Goal: Contribute content

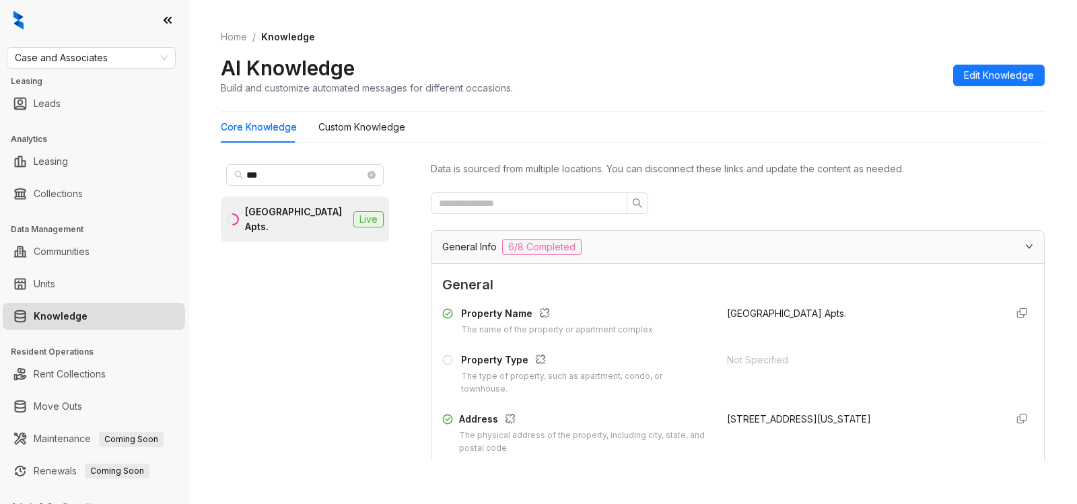
scroll to position [100, 0]
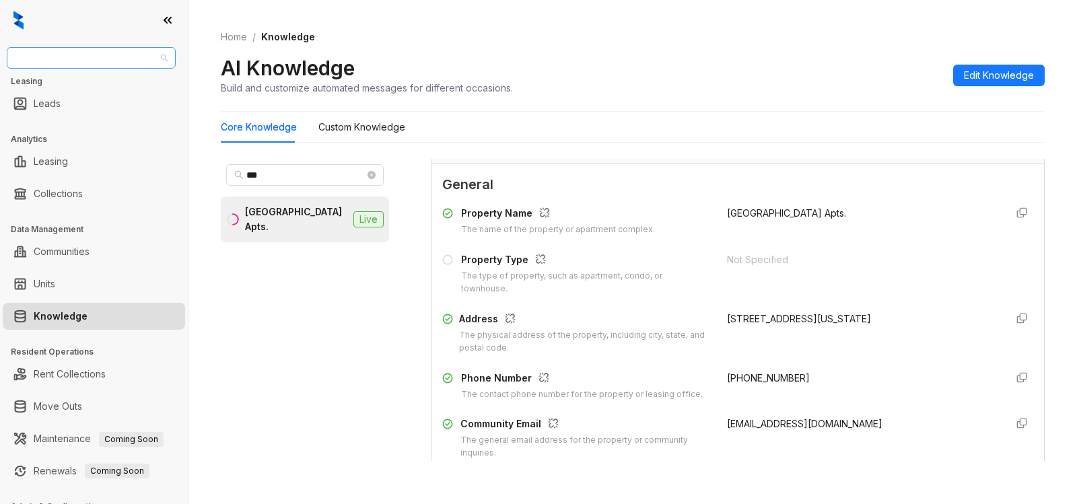
click at [139, 58] on span "Case and Associates" at bounding box center [91, 58] width 153 height 20
type input "***"
click at [125, 81] on div "Oakwood Management" at bounding box center [91, 84] width 147 height 15
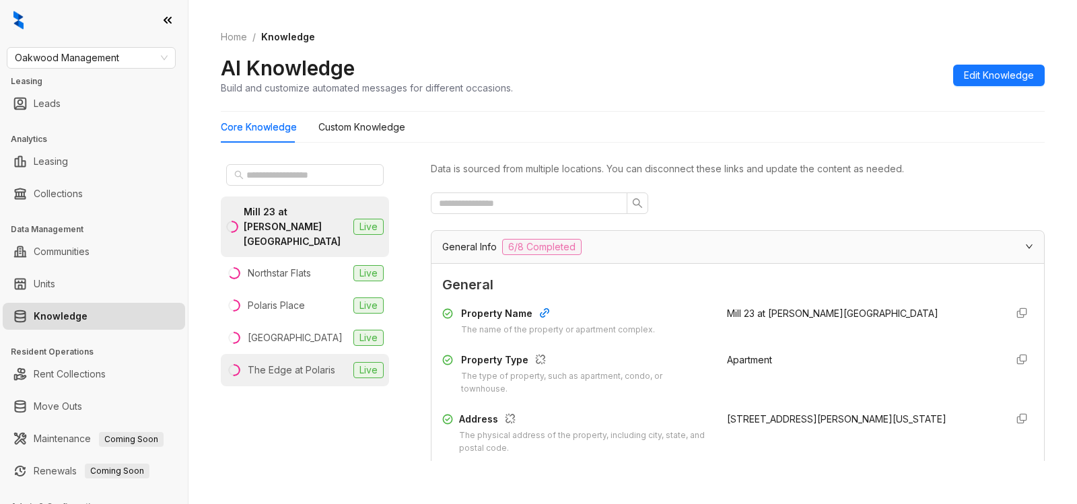
click at [311, 363] on div "The Edge at Polaris" at bounding box center [292, 370] width 88 height 15
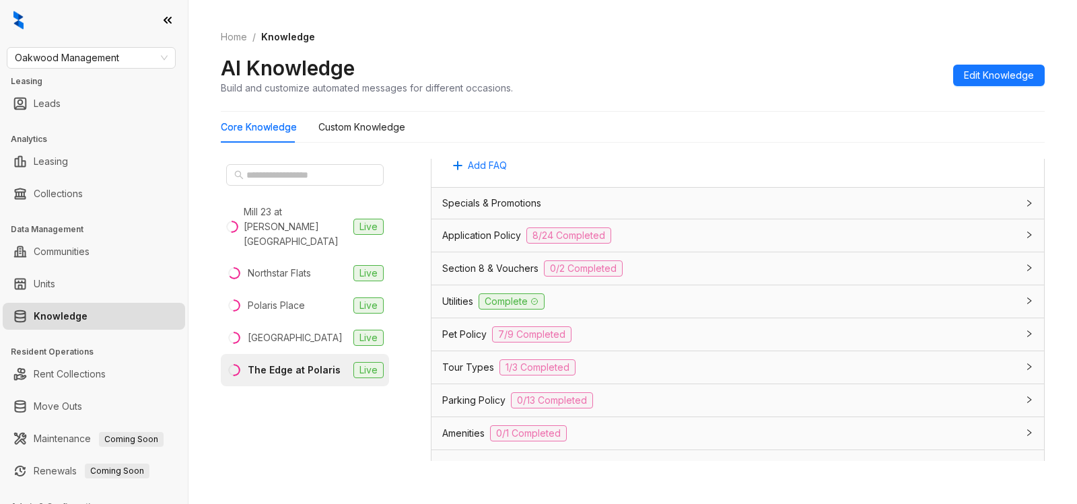
scroll to position [924, 0]
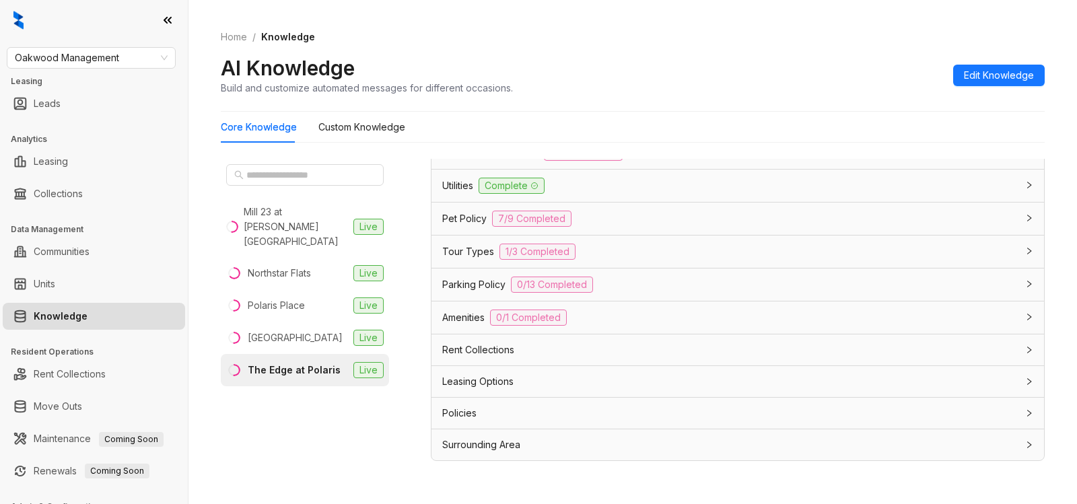
click at [523, 382] on div "Leasing Options" at bounding box center [729, 381] width 575 height 15
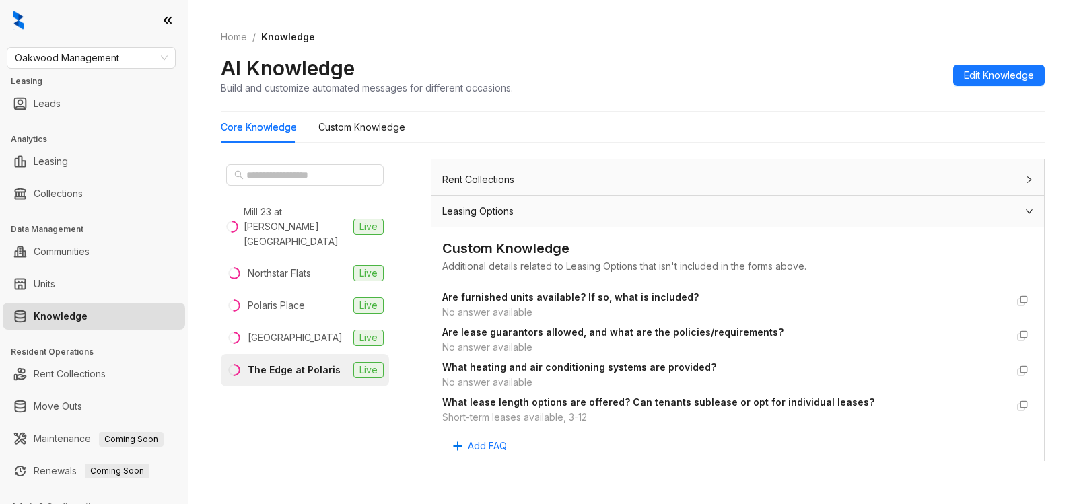
scroll to position [1165, 0]
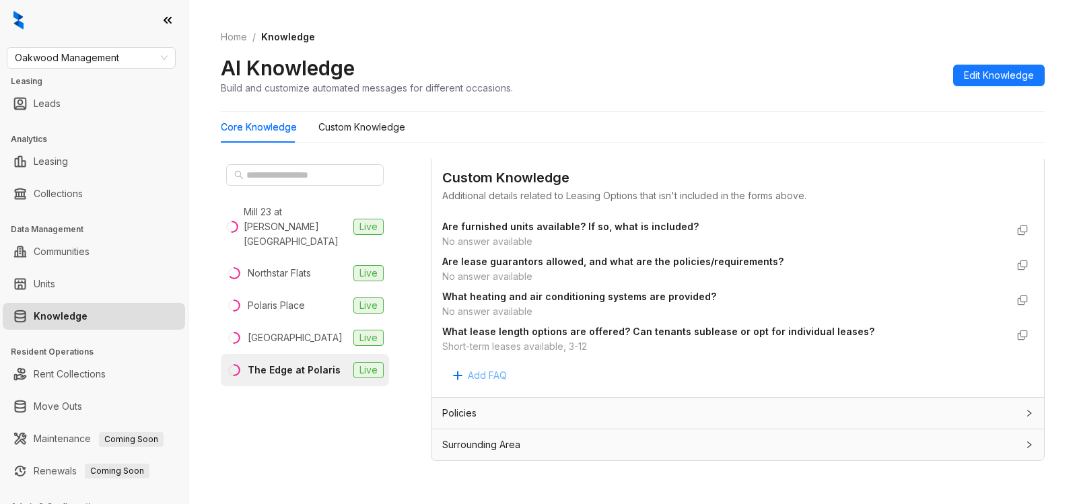
click at [489, 375] on span "Add FAQ" at bounding box center [487, 375] width 39 height 15
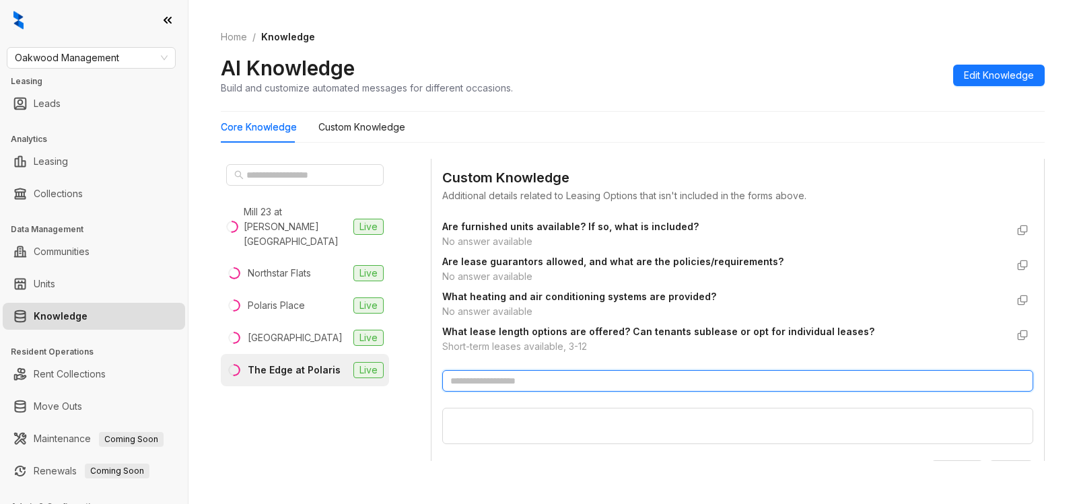
click at [574, 383] on input "text" at bounding box center [737, 381] width 591 height 22
type input "*"
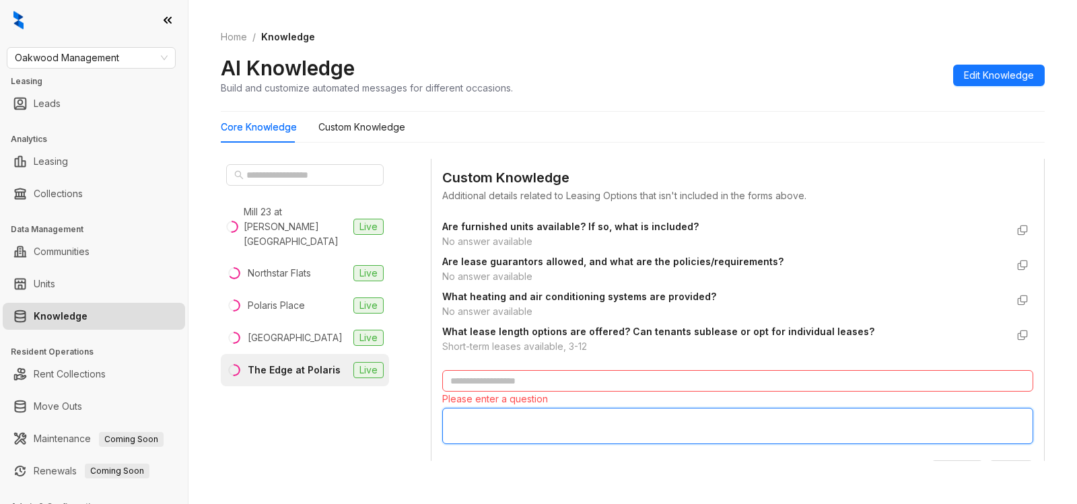
click at [580, 432] on textarea at bounding box center [737, 426] width 591 height 36
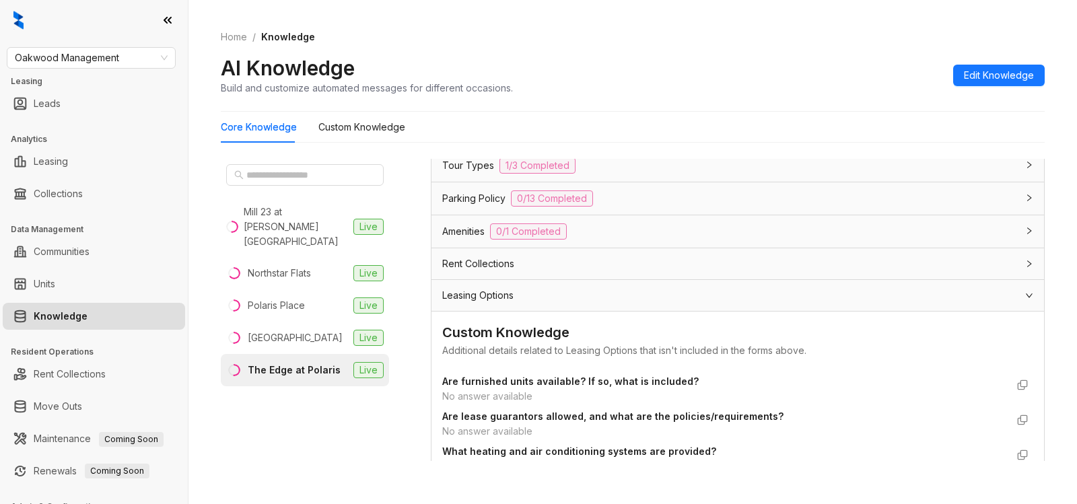
scroll to position [990, 0]
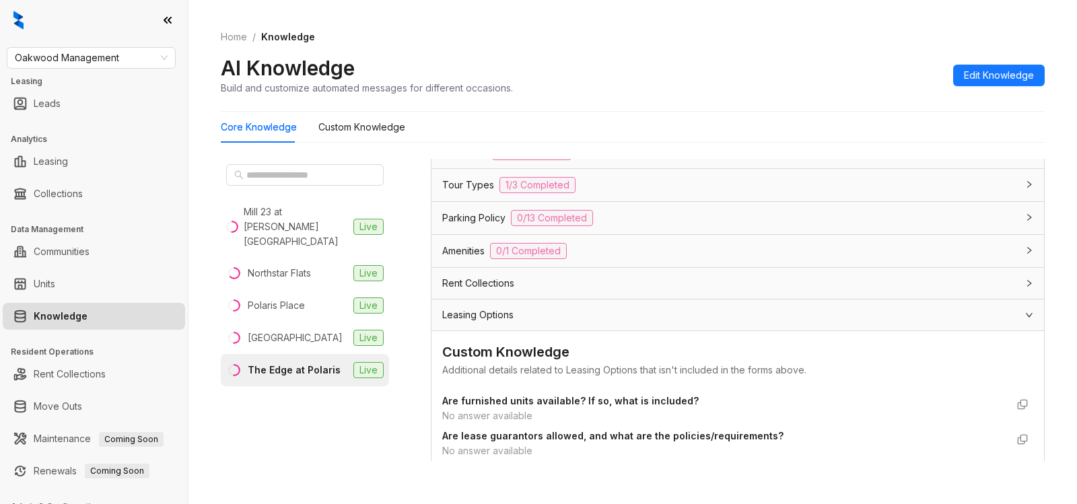
click at [603, 314] on div "Leasing Options" at bounding box center [729, 315] width 575 height 15
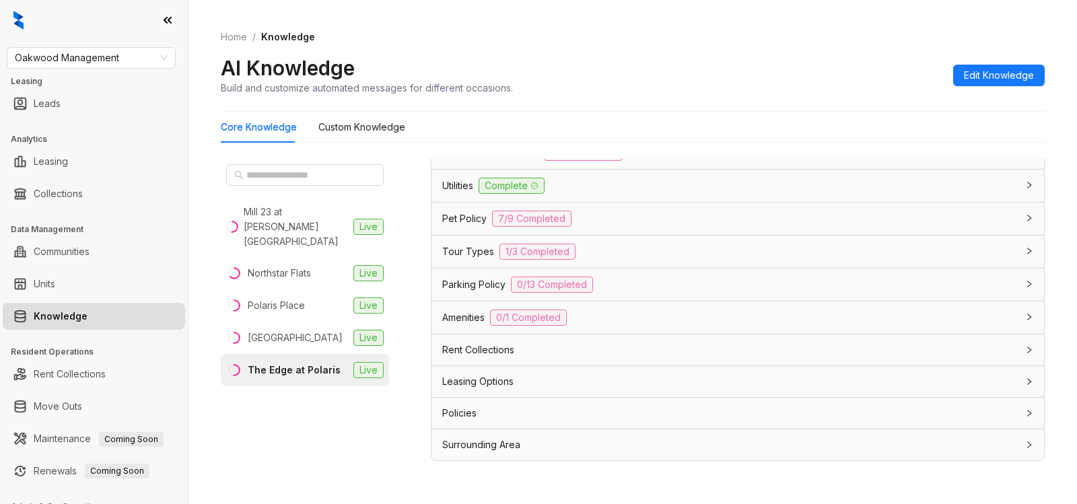
scroll to position [924, 0]
click at [465, 253] on span "Tour Types" at bounding box center [468, 251] width 52 height 15
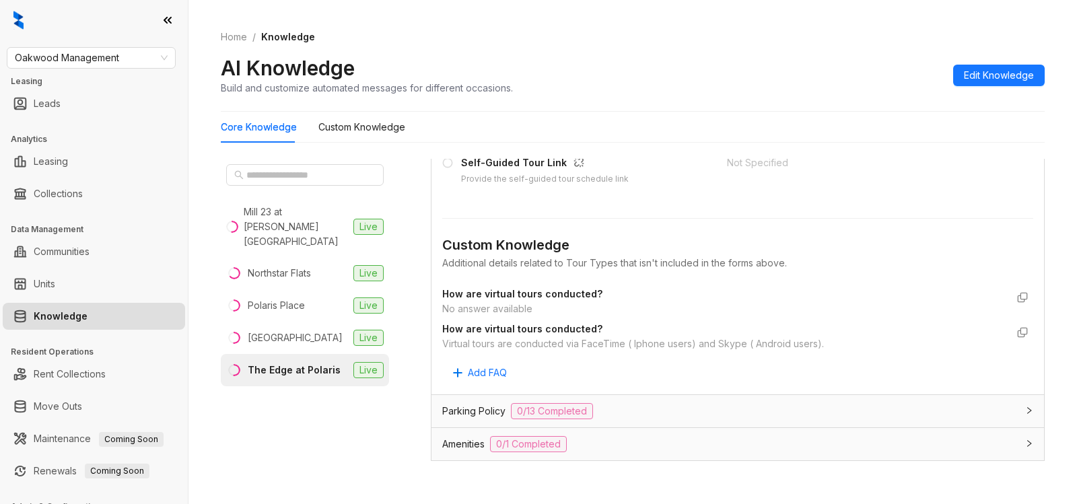
scroll to position [0, 0]
